Goal: Use online tool/utility: Utilize a website feature to perform a specific function

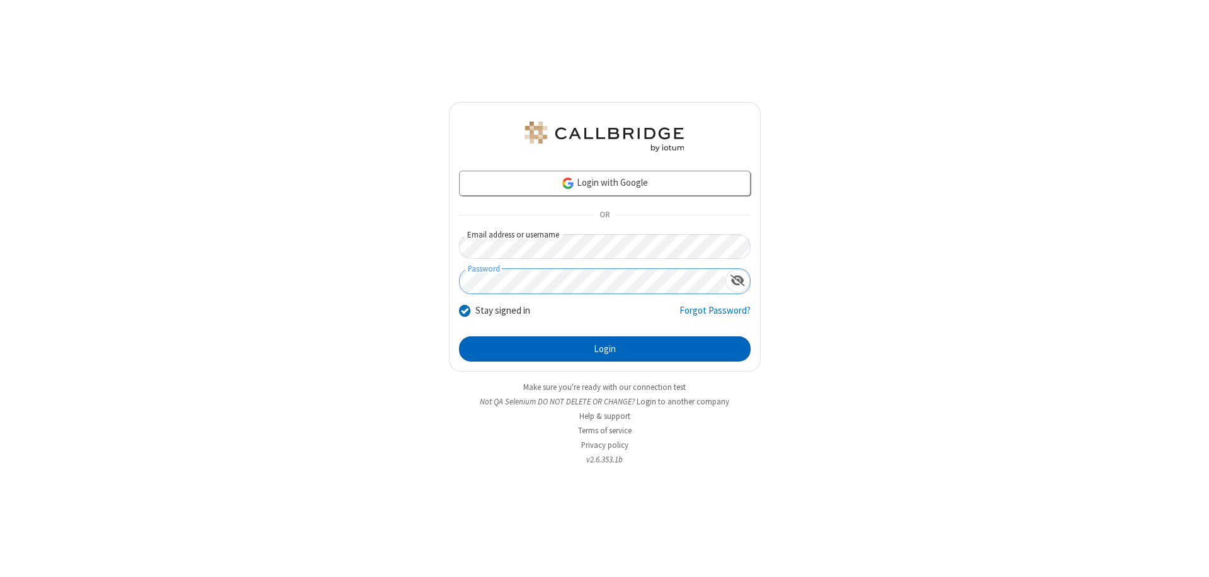
click at [604, 349] on button "Login" at bounding box center [604, 348] width 291 height 25
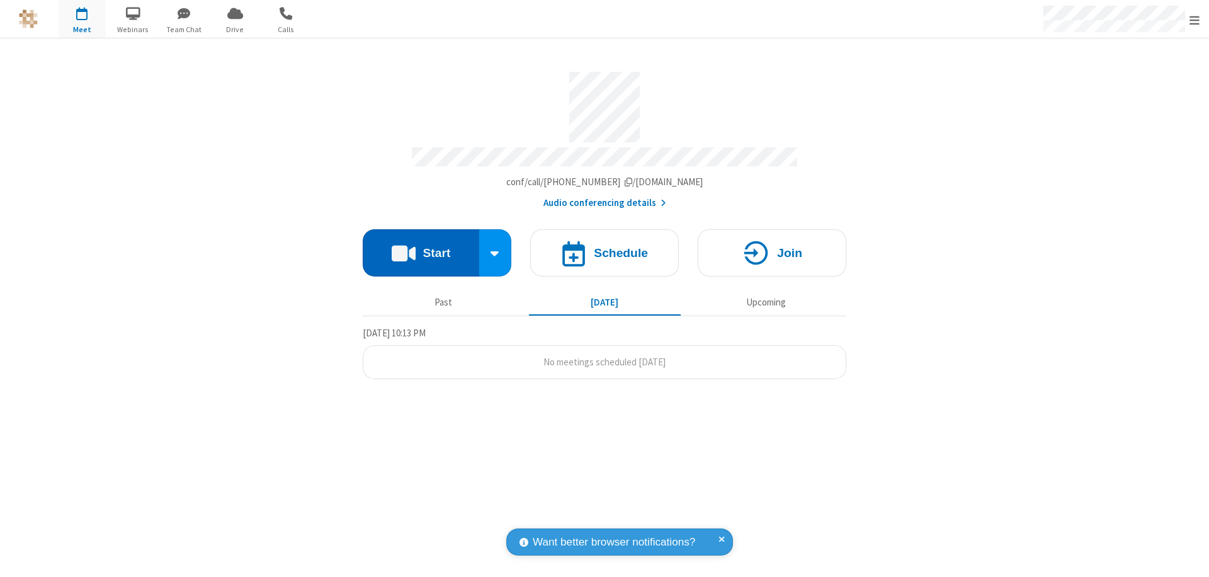
click at [421, 247] on button "Start" at bounding box center [421, 252] width 116 height 47
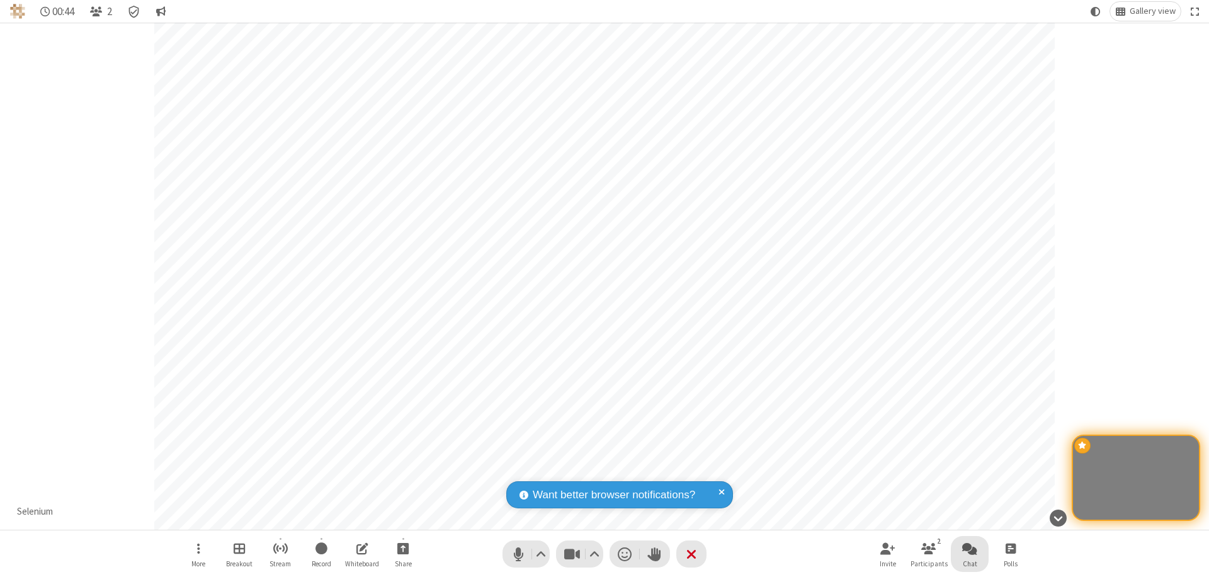
click at [970, 548] on span "Open chat" at bounding box center [969, 548] width 15 height 16
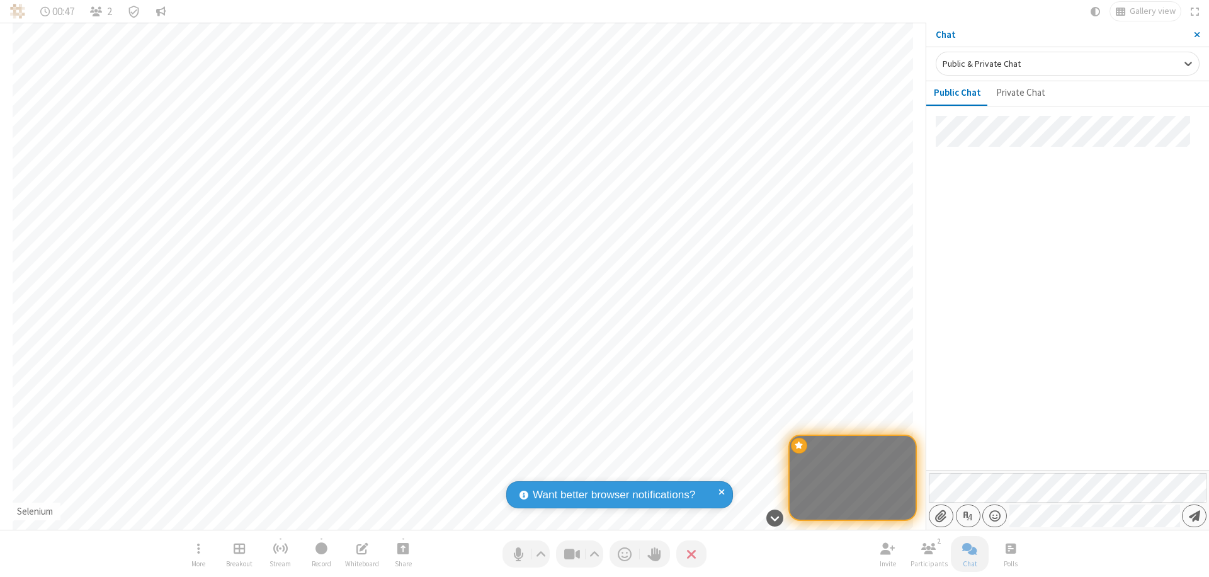
click at [1194, 516] on span "Send message" at bounding box center [1194, 515] width 11 height 13
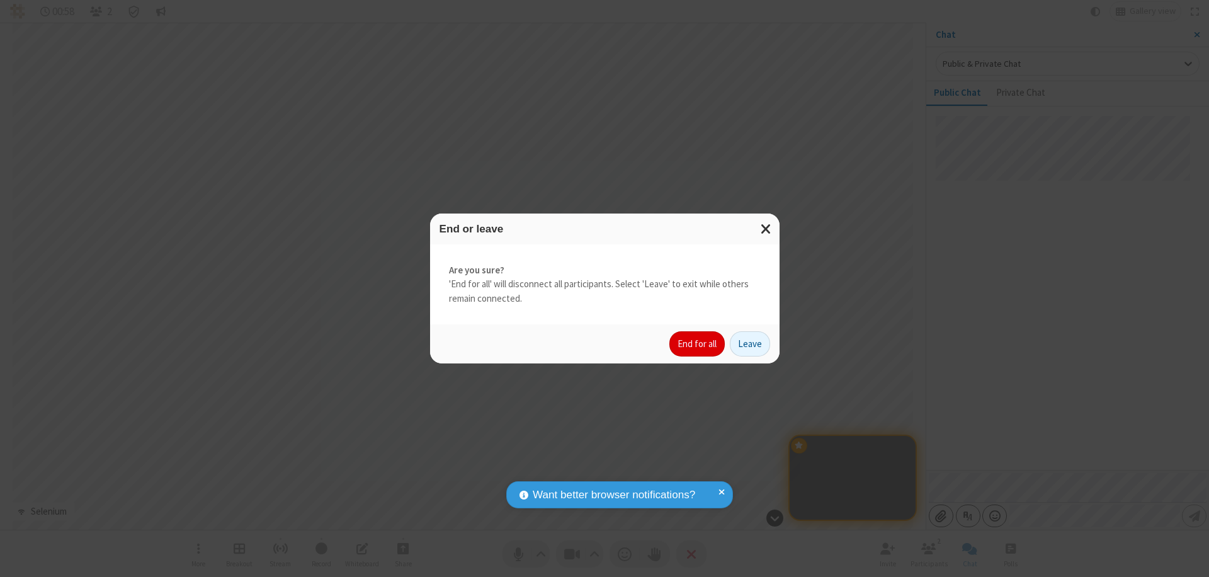
click at [698, 344] on button "End for all" at bounding box center [696, 343] width 55 height 25
